Goal: Transaction & Acquisition: Book appointment/travel/reservation

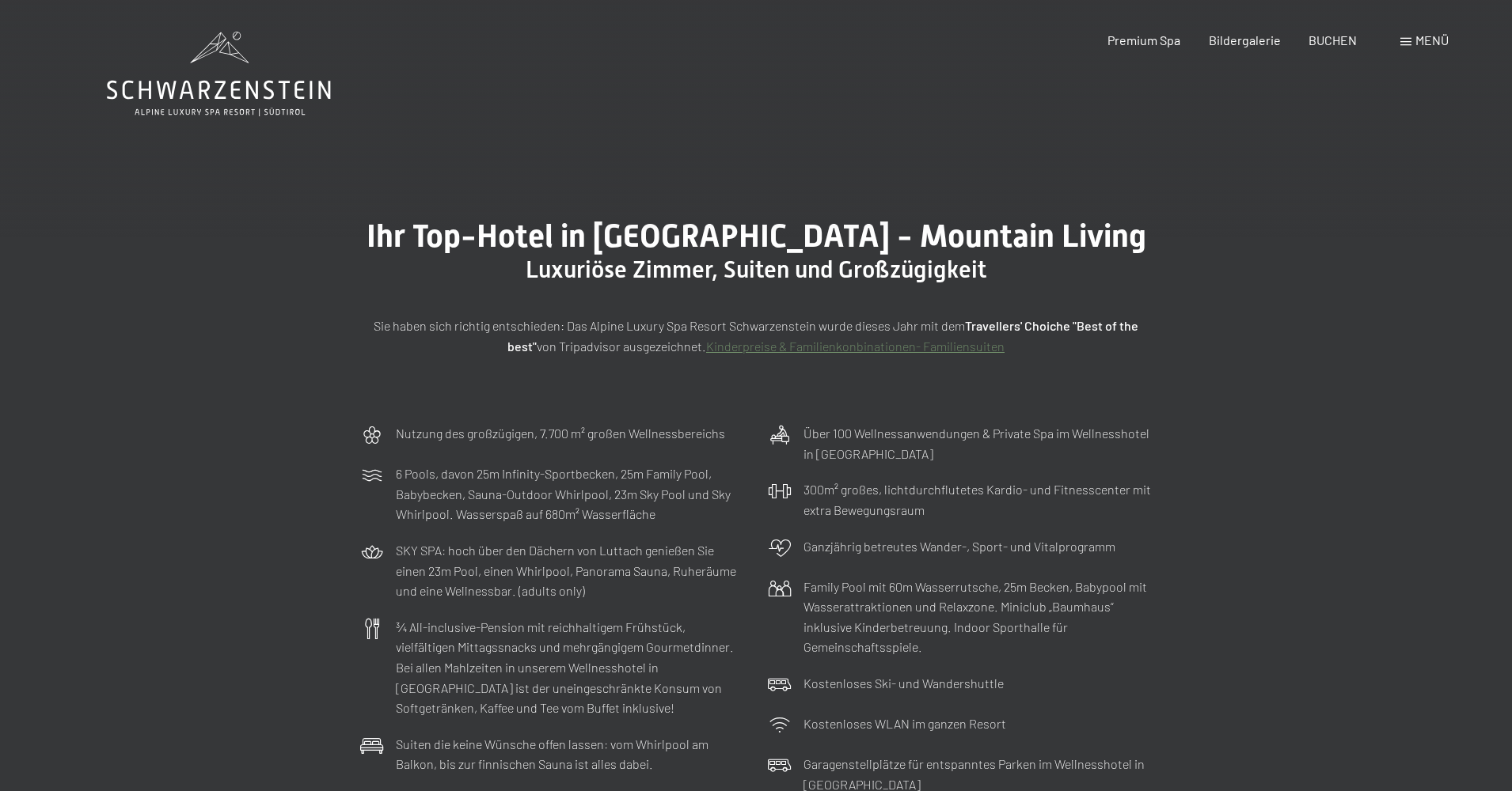
click at [1420, 41] on span "Menü" at bounding box center [1432, 39] width 33 height 15
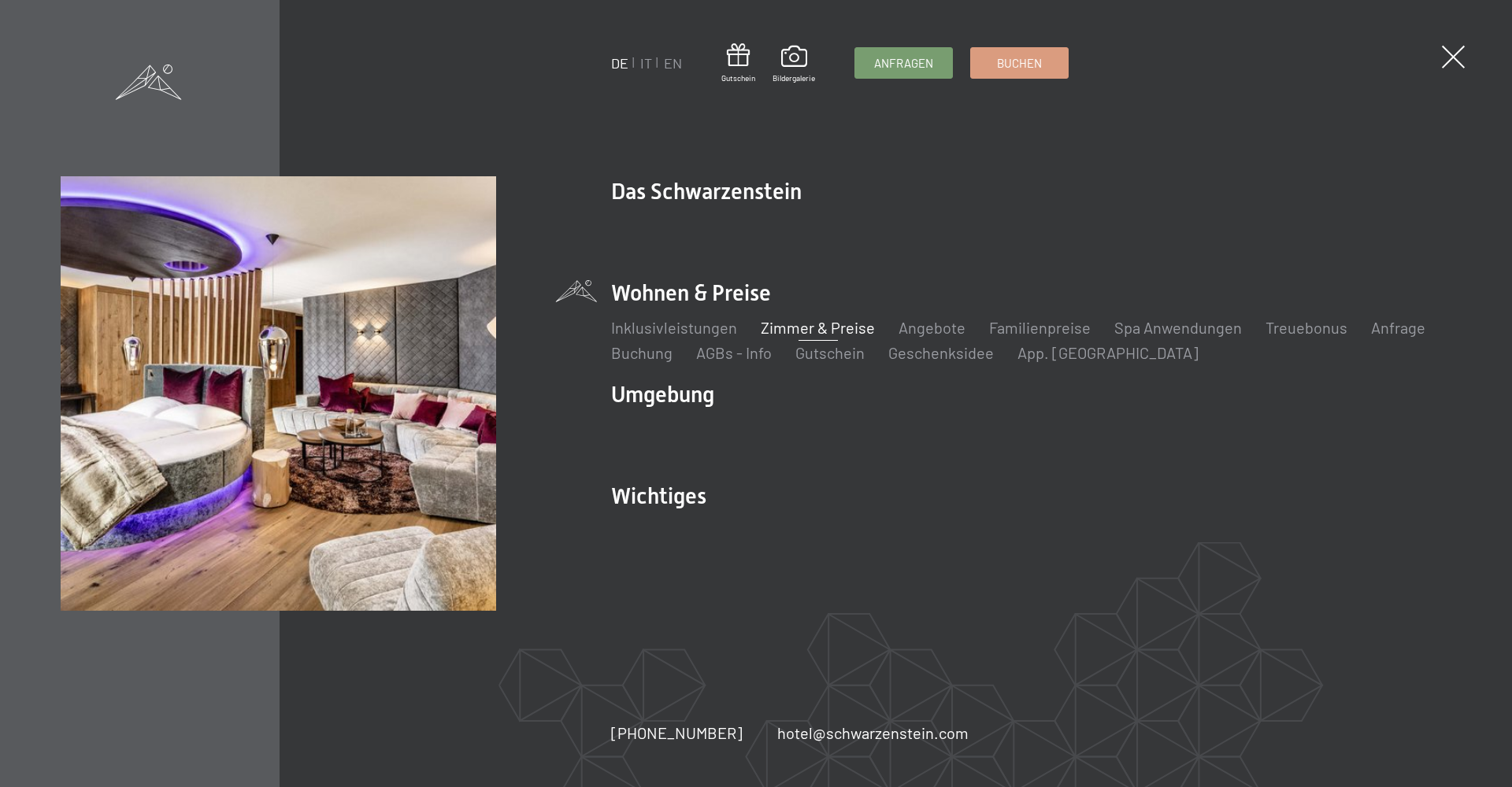
click at [808, 332] on link "Zimmer & Preise" at bounding box center [818, 327] width 114 height 19
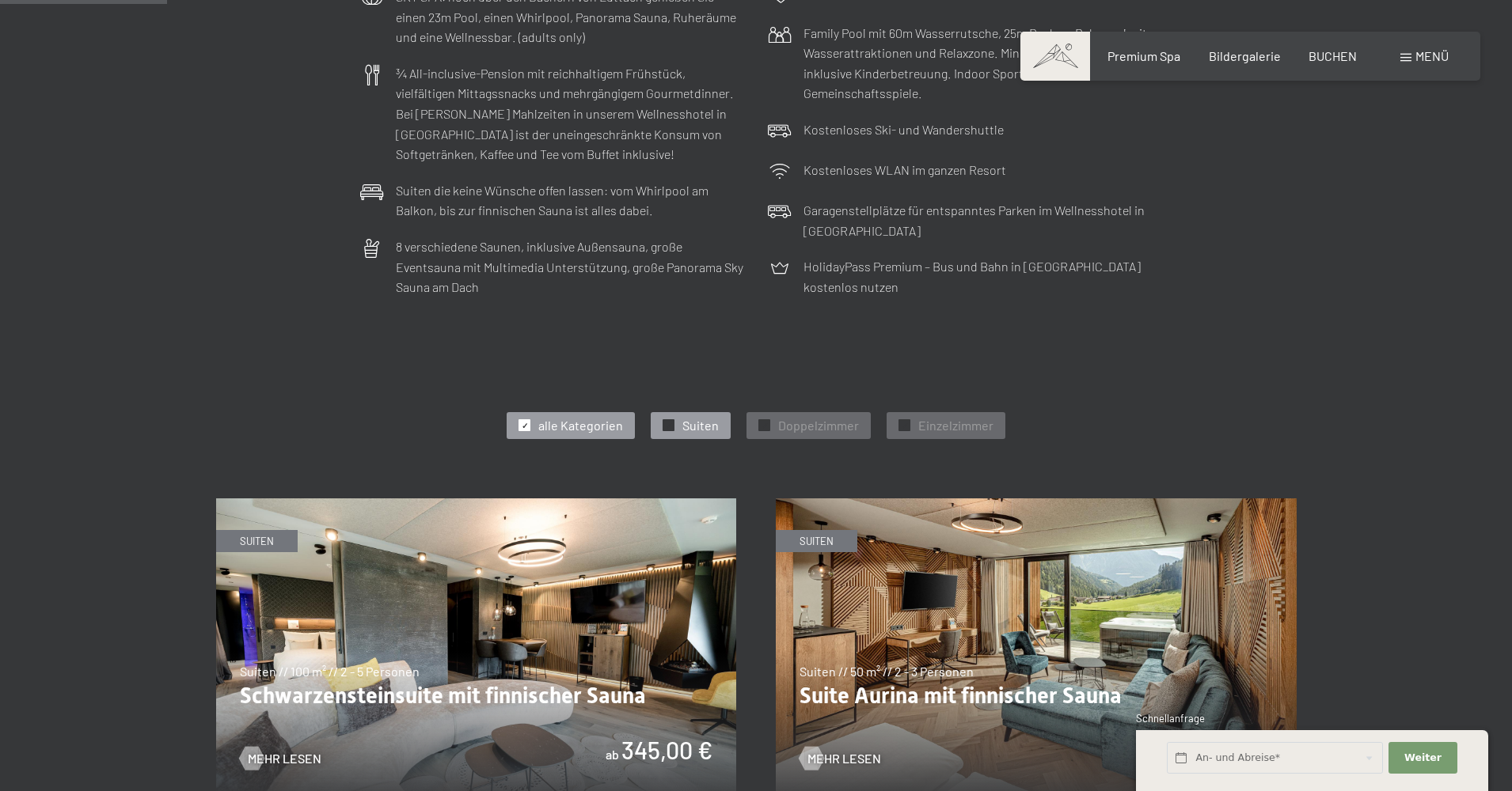
click at [704, 430] on span "Suiten" at bounding box center [701, 426] width 37 height 17
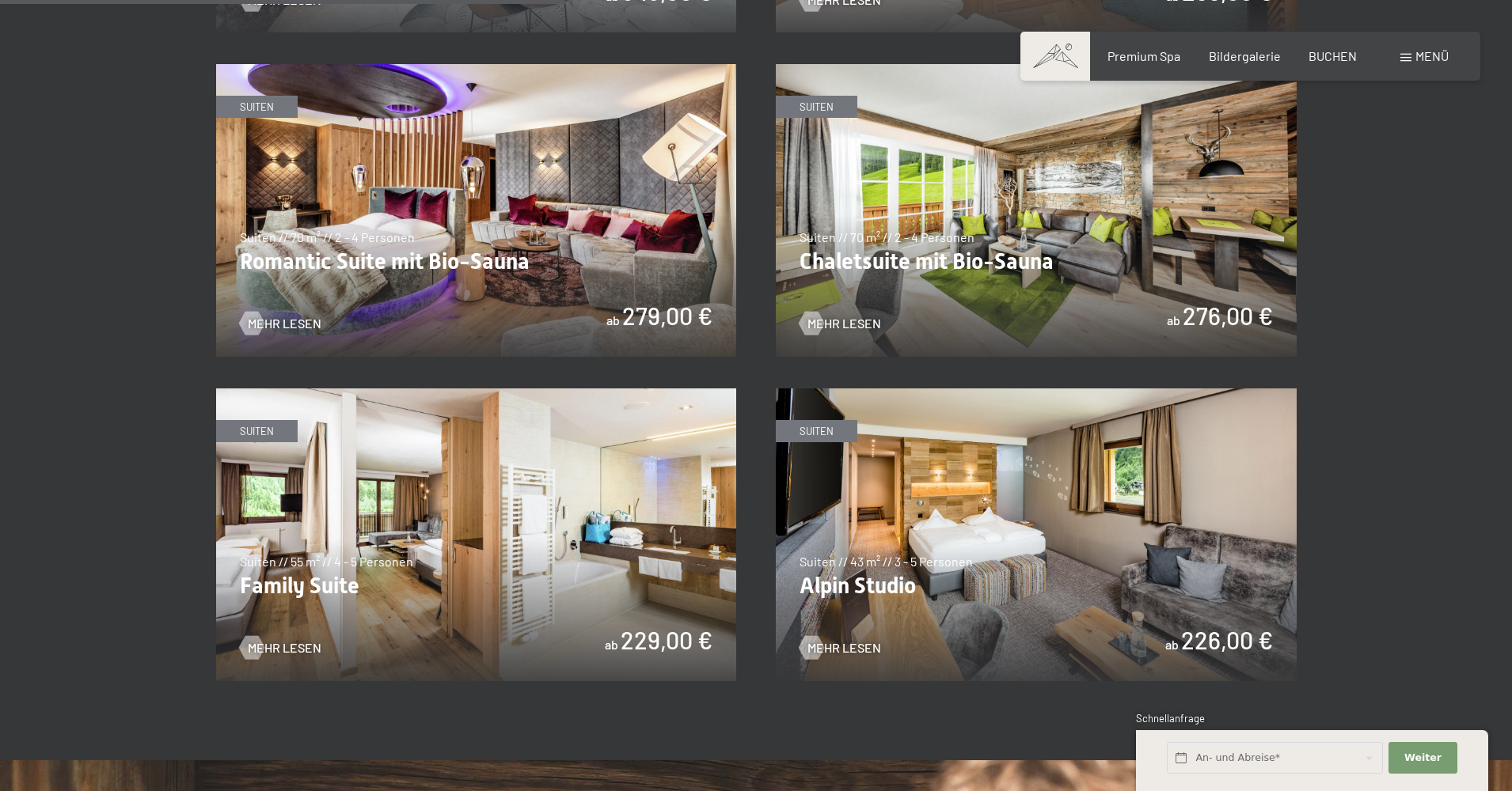
scroll to position [1267, 0]
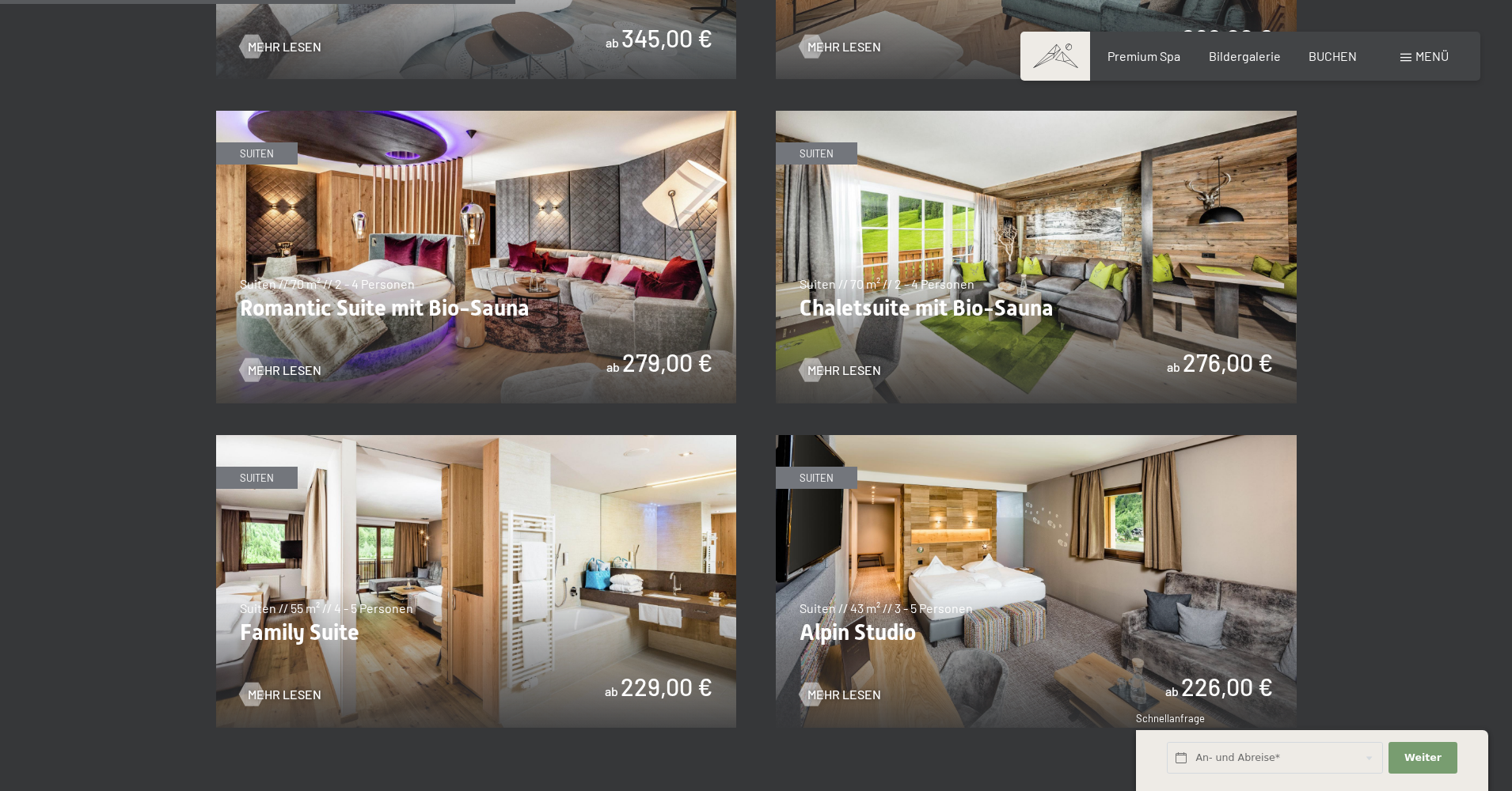
click at [958, 589] on img at bounding box center [1036, 581] width 521 height 293
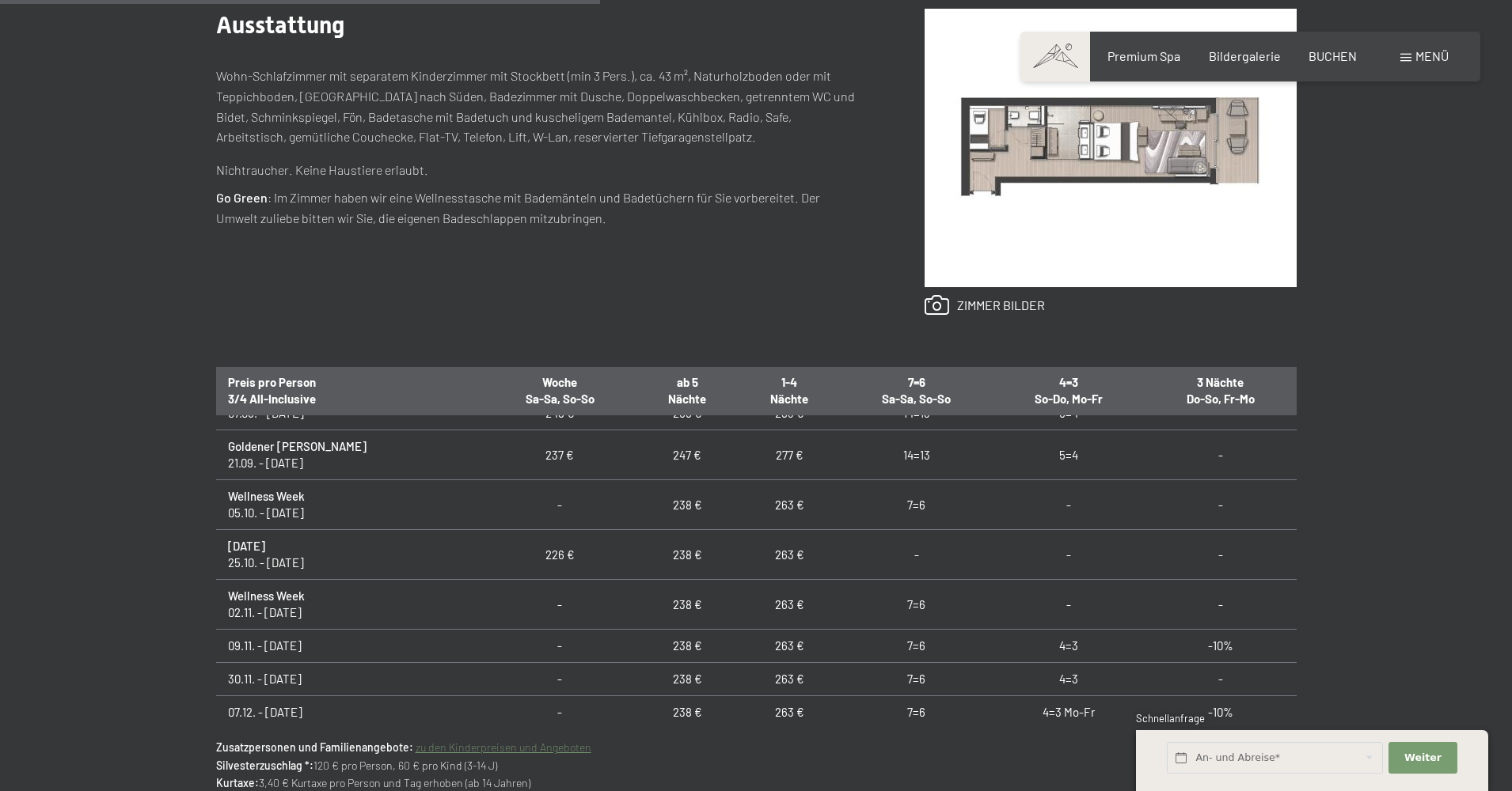
scroll to position [238, 0]
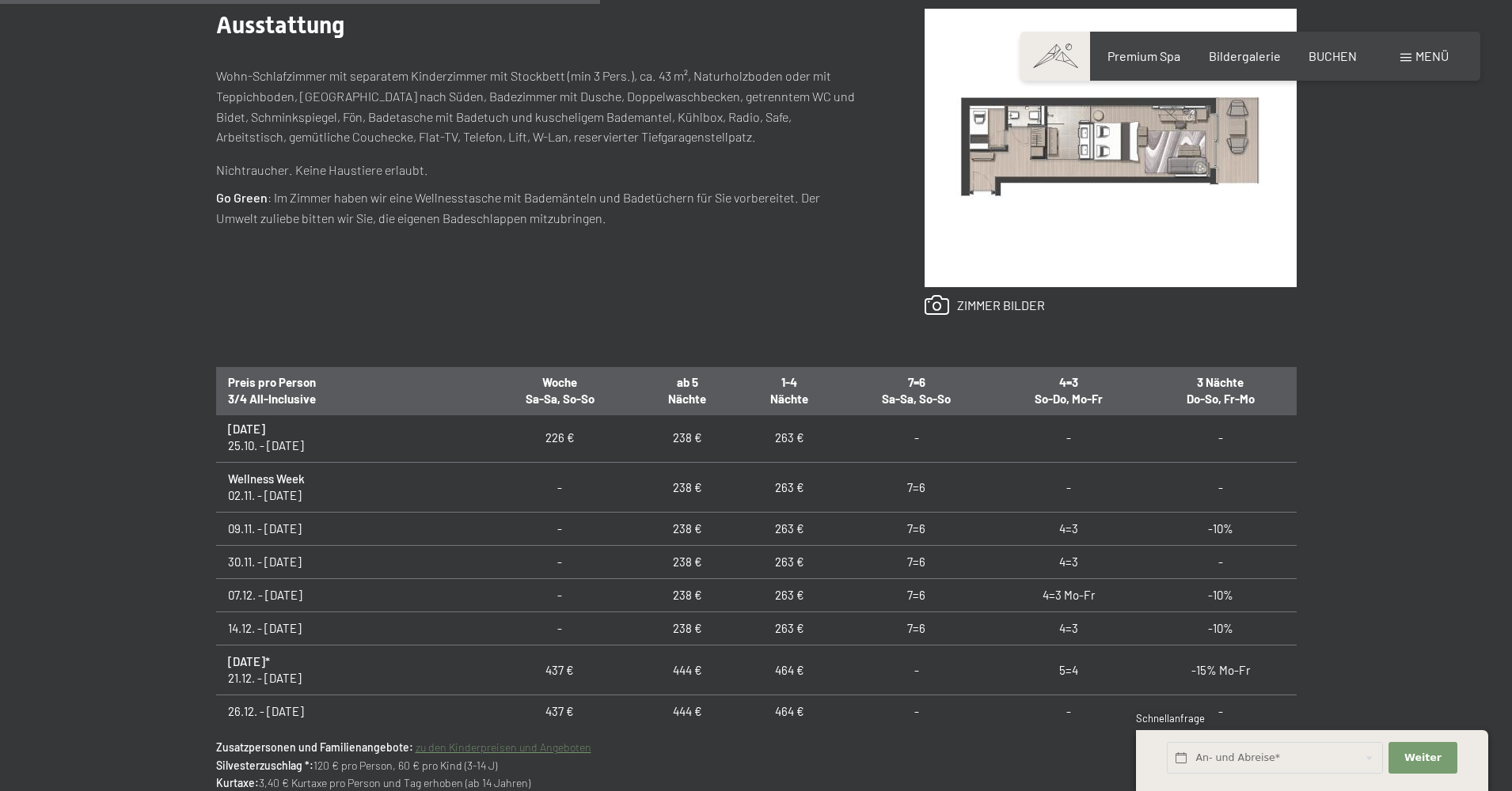
click at [525, 748] on link "zu den Kinderpreisen und Angeboten" at bounding box center [503, 747] width 176 height 14
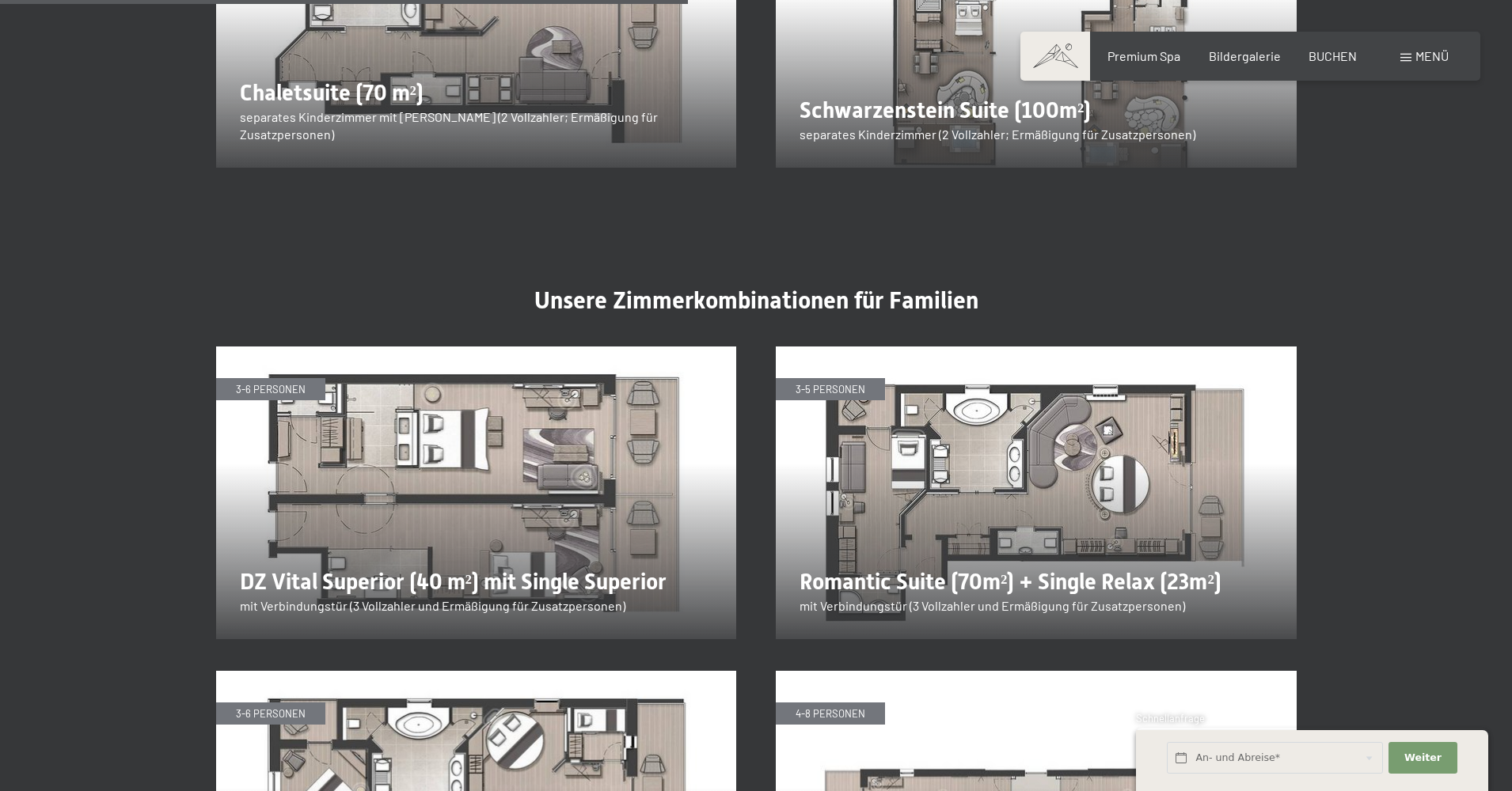
scroll to position [2536, 0]
